Goal: Task Accomplishment & Management: Manage account settings

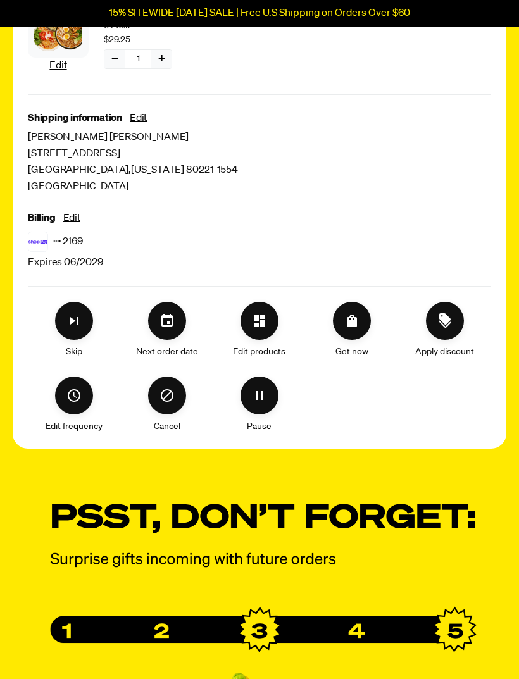
scroll to position [503, 0]
click at [173, 395] on icon "Cancel" at bounding box center [167, 395] width 13 height 13
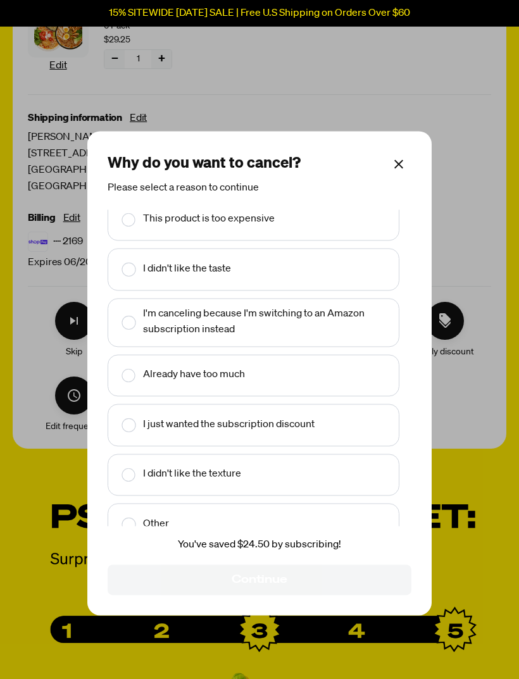
scroll to position [2, 0]
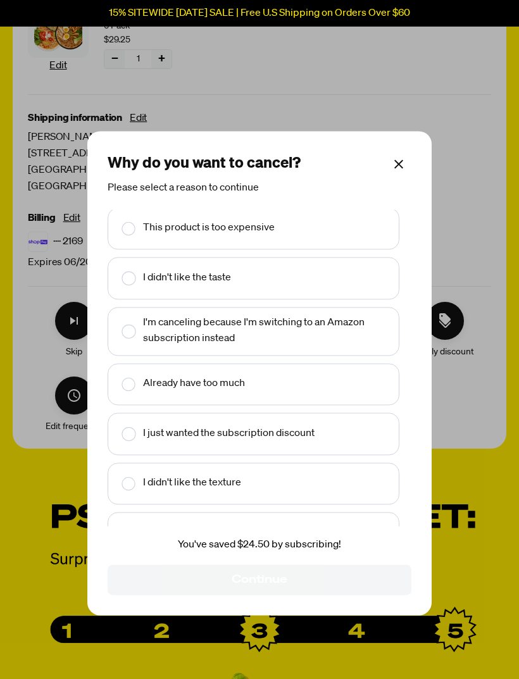
click at [124, 292] on input "Make changes for subscription" at bounding box center [120, 279] width 8 height 26
checkbox input "true"
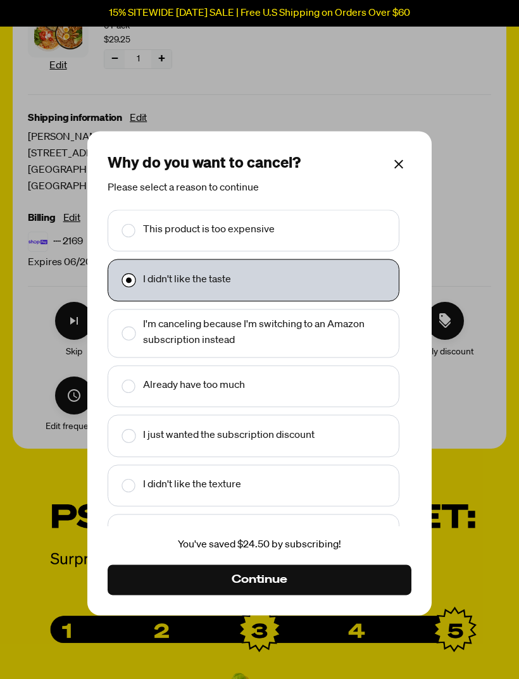
scroll to position [0, 0]
click at [330, 594] on button "Continue" at bounding box center [260, 580] width 304 height 30
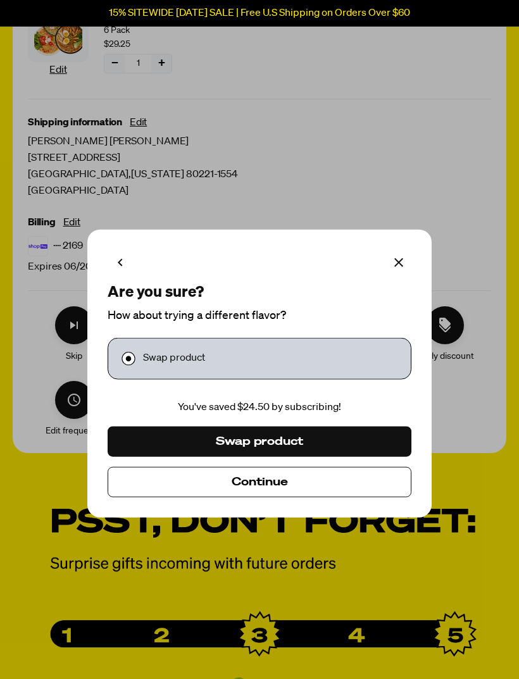
scroll to position [499, 0]
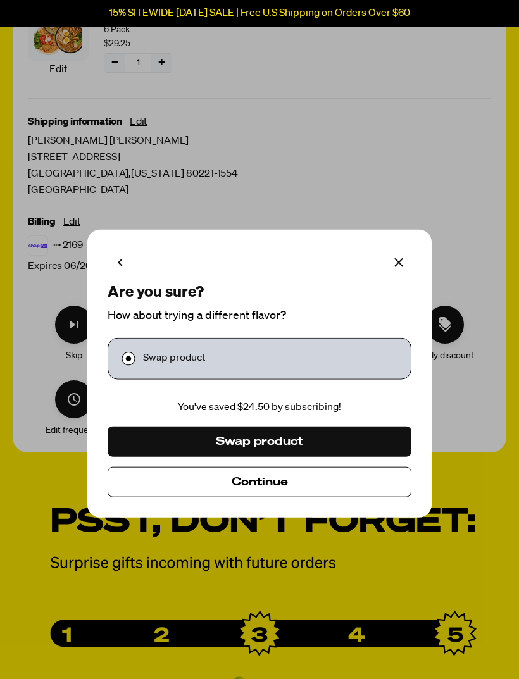
click at [322, 372] on div "Swap product" at bounding box center [259, 359] width 287 height 26
click at [165, 367] on text "Swap product" at bounding box center [174, 359] width 62 height 16
click at [118, 270] on icon "Make changes for subscription" at bounding box center [120, 262] width 15 height 15
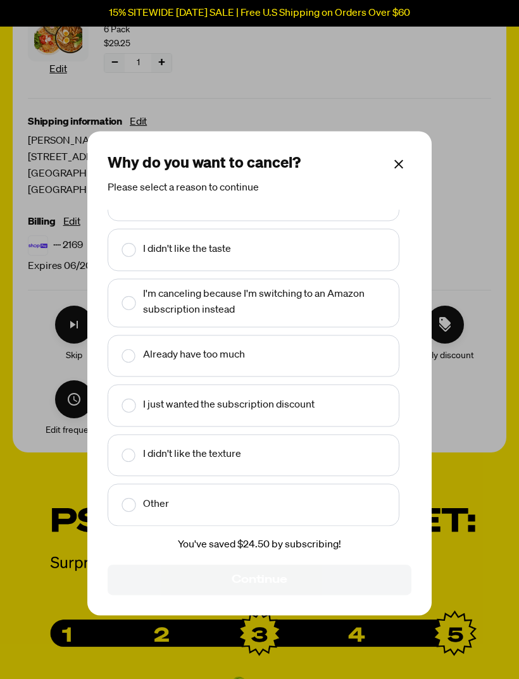
scroll to position [30, 0]
click at [124, 264] on input "Make changes for subscription" at bounding box center [120, 251] width 8 height 26
checkbox input "true"
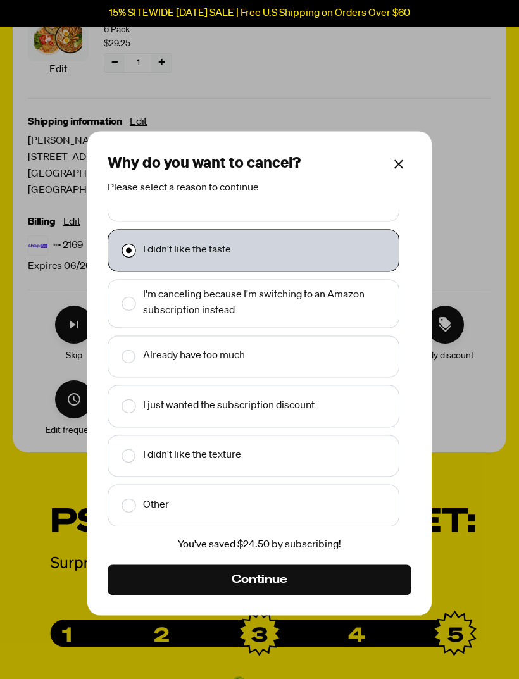
click at [288, 596] on button "Continue" at bounding box center [260, 580] width 304 height 30
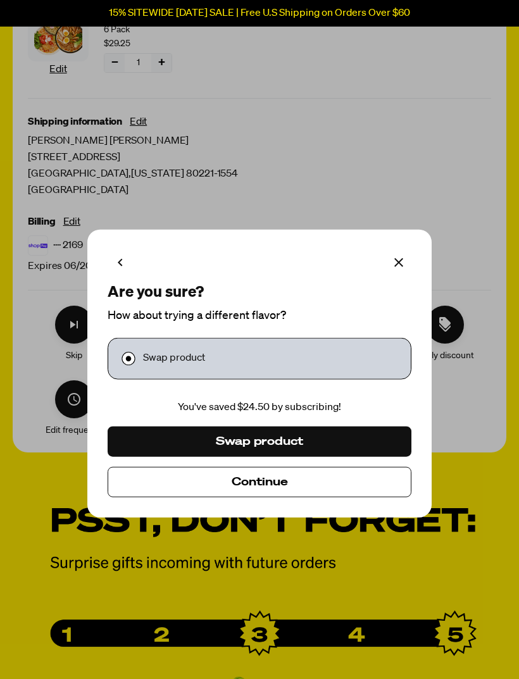
click at [124, 372] on input "Make changes for subscription" at bounding box center [120, 359] width 8 height 26
checkbox input "true"
click at [208, 372] on div "Swap product" at bounding box center [259, 359] width 287 height 26
click at [328, 497] on button "Continue" at bounding box center [260, 481] width 304 height 30
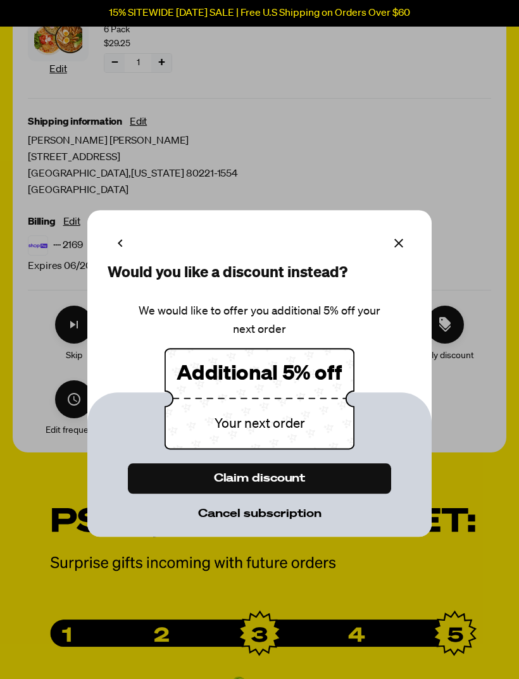
click at [292, 521] on span "Cancel subscription" at bounding box center [259, 514] width 123 height 14
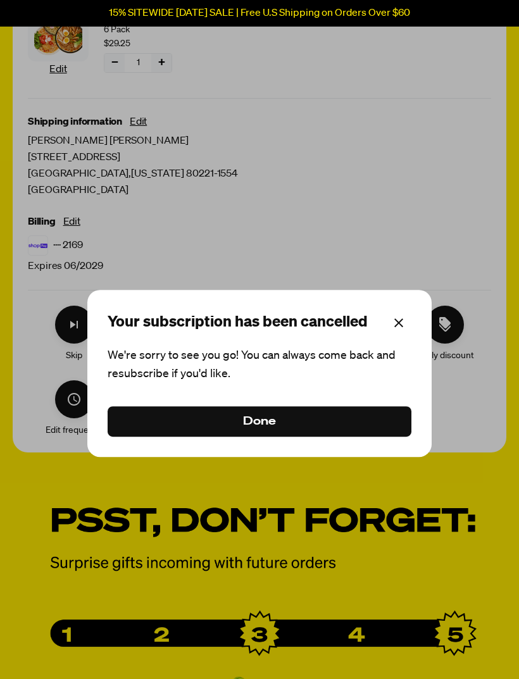
click at [291, 437] on button "Done" at bounding box center [260, 421] width 304 height 30
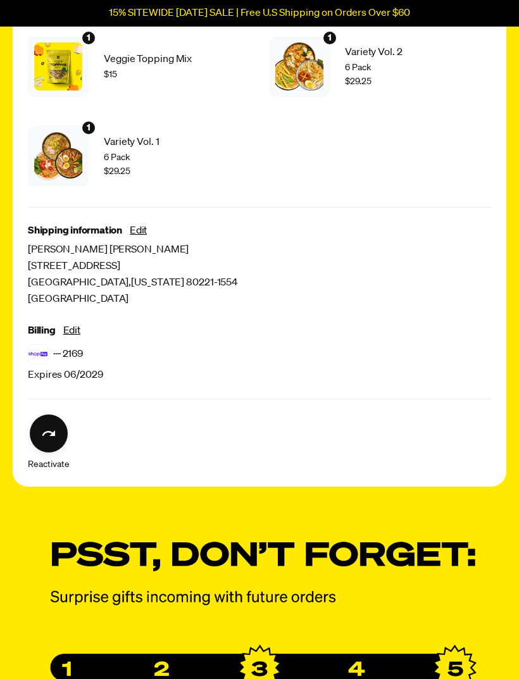
scroll to position [0, 0]
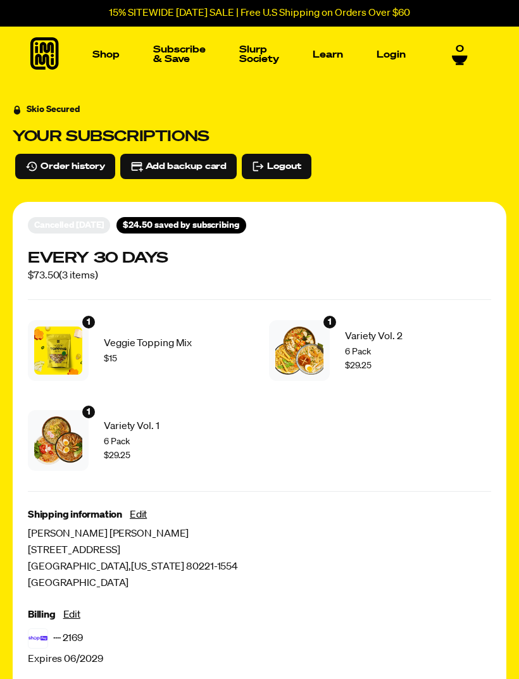
click at [396, 59] on link "Login" at bounding box center [391, 55] width 39 height 20
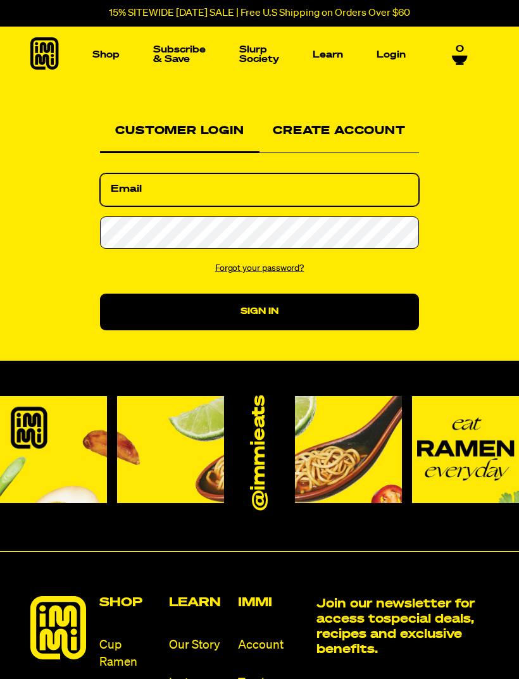
click at [310, 181] on input "Email" at bounding box center [259, 189] width 319 height 33
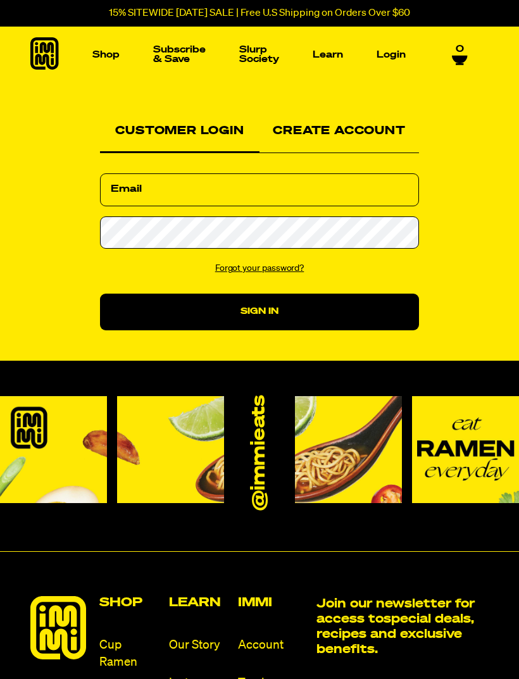
click at [127, 133] on div "Customer Login" at bounding box center [180, 133] width 160 height 41
click at [237, 271] on link "Forgot your password?" at bounding box center [259, 268] width 89 height 9
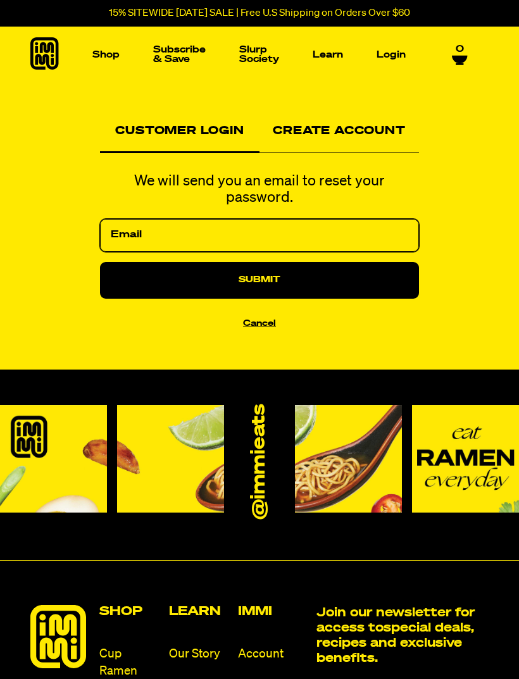
click at [137, 222] on input "Email" at bounding box center [259, 235] width 319 height 33
type input "geoff303@comcast.net"
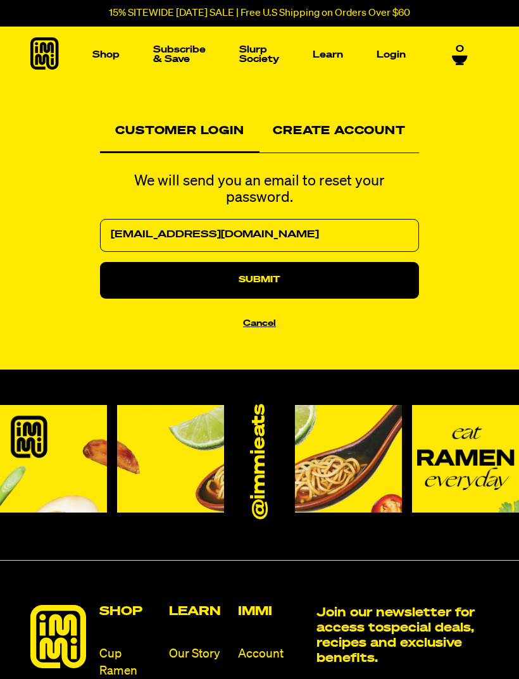
click at [330, 265] on button "Submit" at bounding box center [259, 280] width 319 height 37
